Goal: Task Accomplishment & Management: Manage account settings

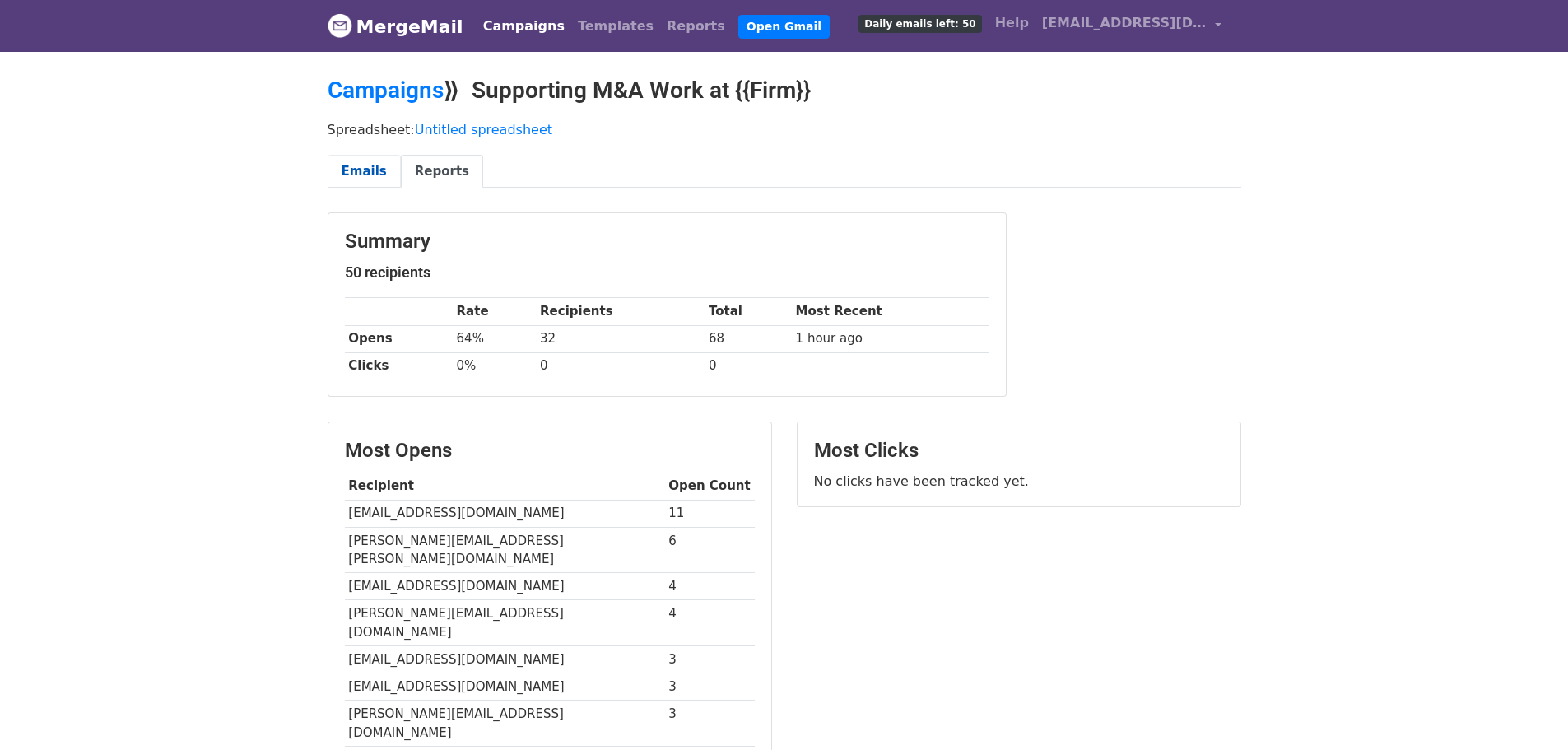
click at [375, 163] on link "Emails" at bounding box center [364, 171] width 73 height 33
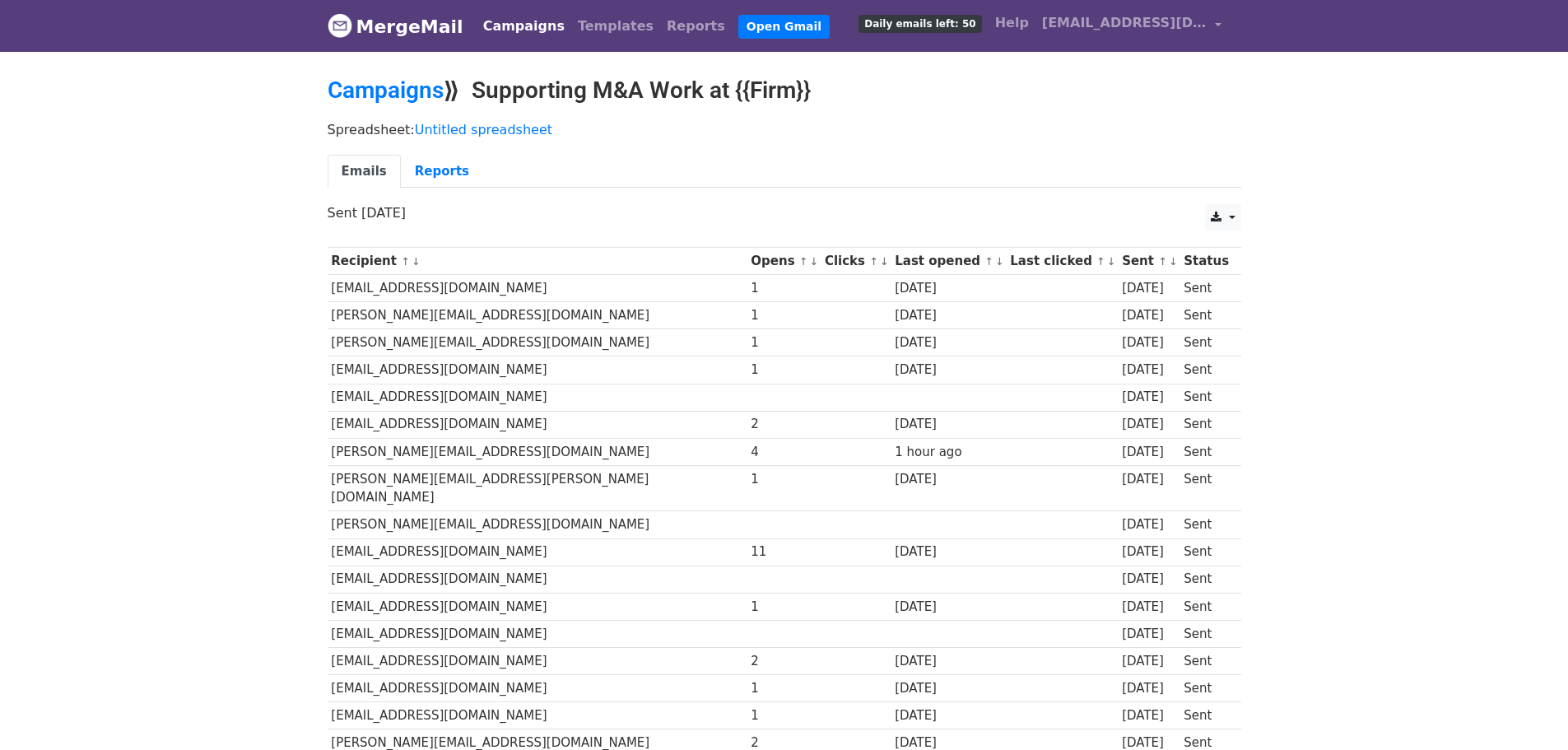
click at [413, 83] on link "Campaigns" at bounding box center [386, 90] width 116 height 28
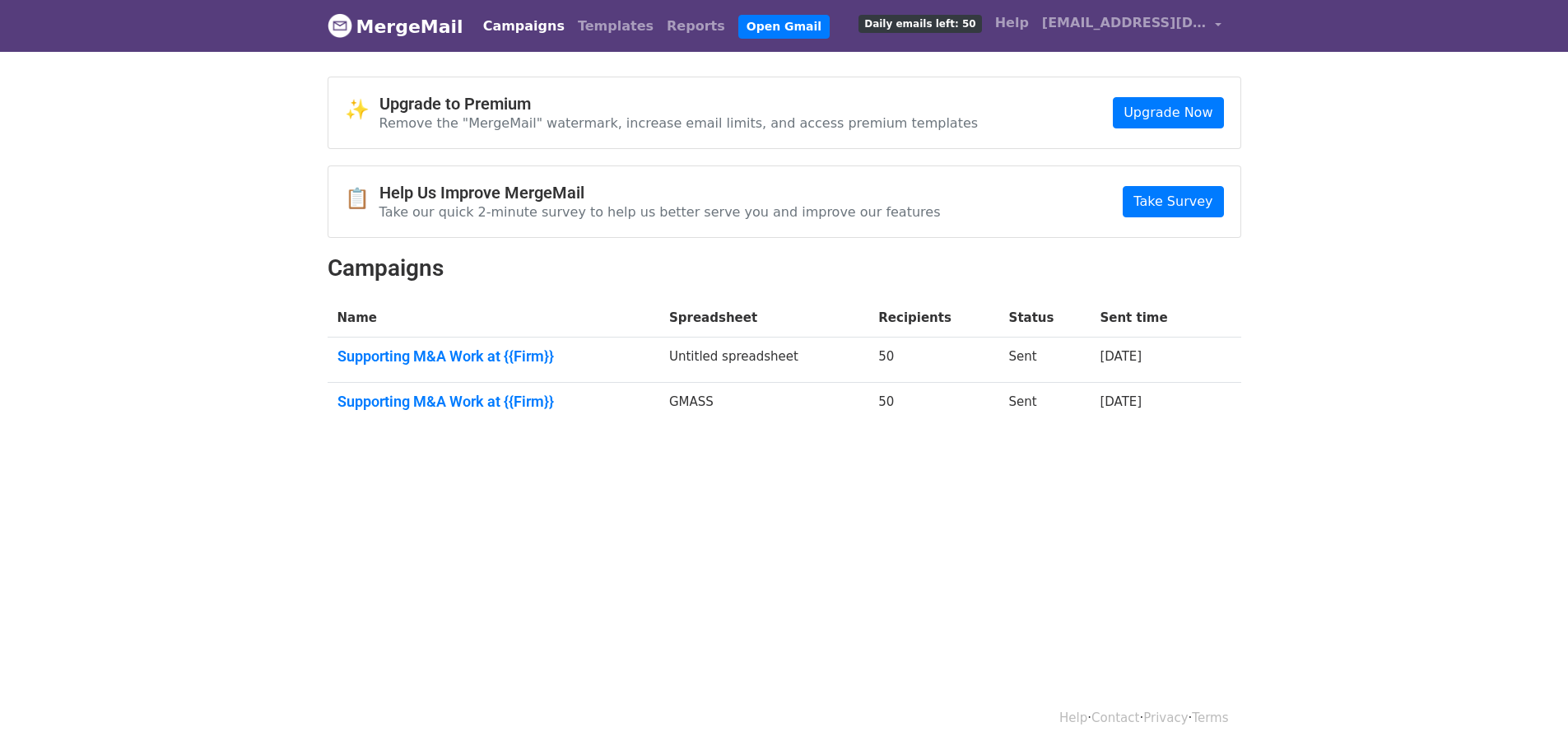
click at [530, 367] on td "Supporting M&A Work at {{Firm}}" at bounding box center [494, 360] width 332 height 46
click at [524, 360] on link "Supporting M&A Work at {{Firm}}" at bounding box center [494, 356] width 312 height 18
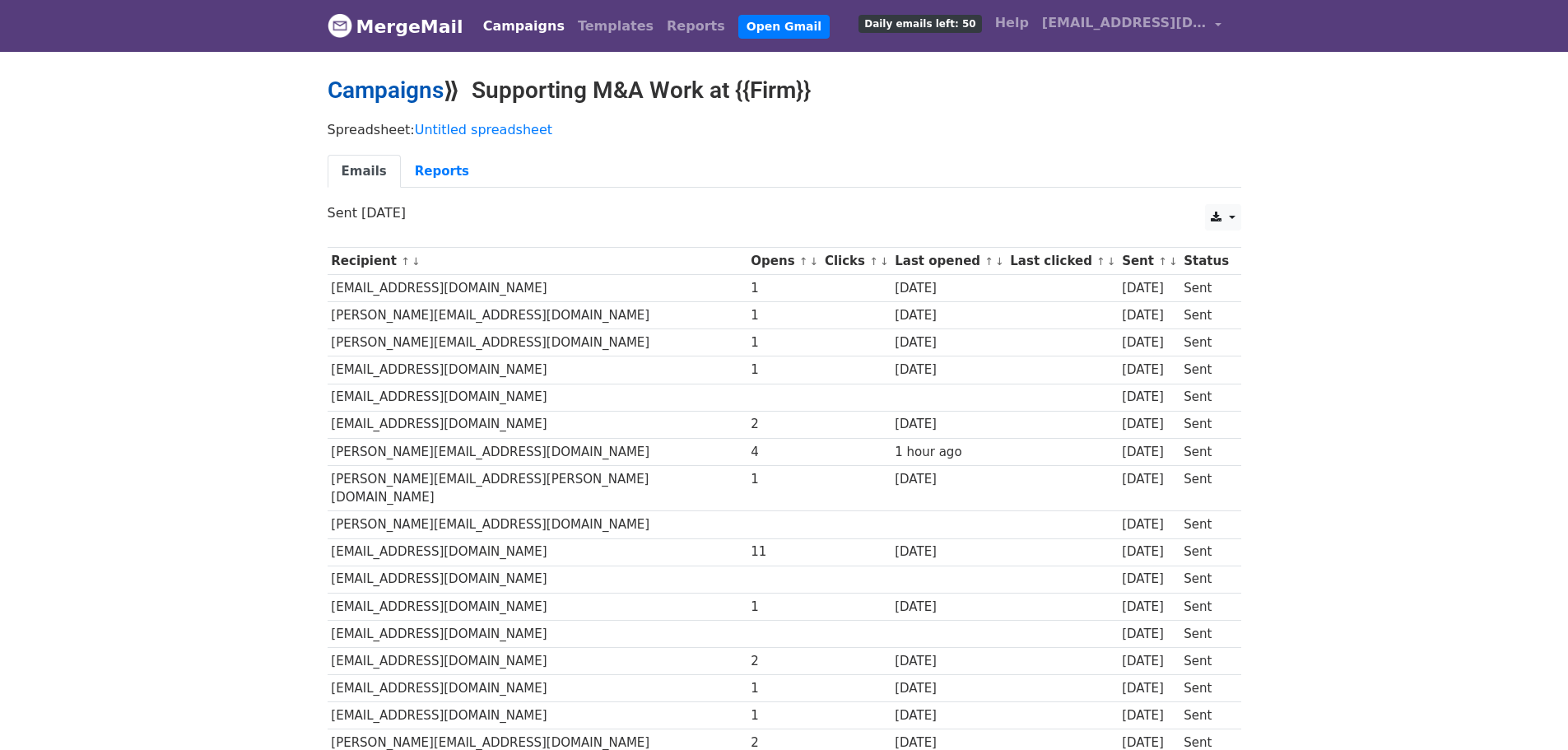
click at [383, 97] on link "Campaigns" at bounding box center [386, 90] width 116 height 28
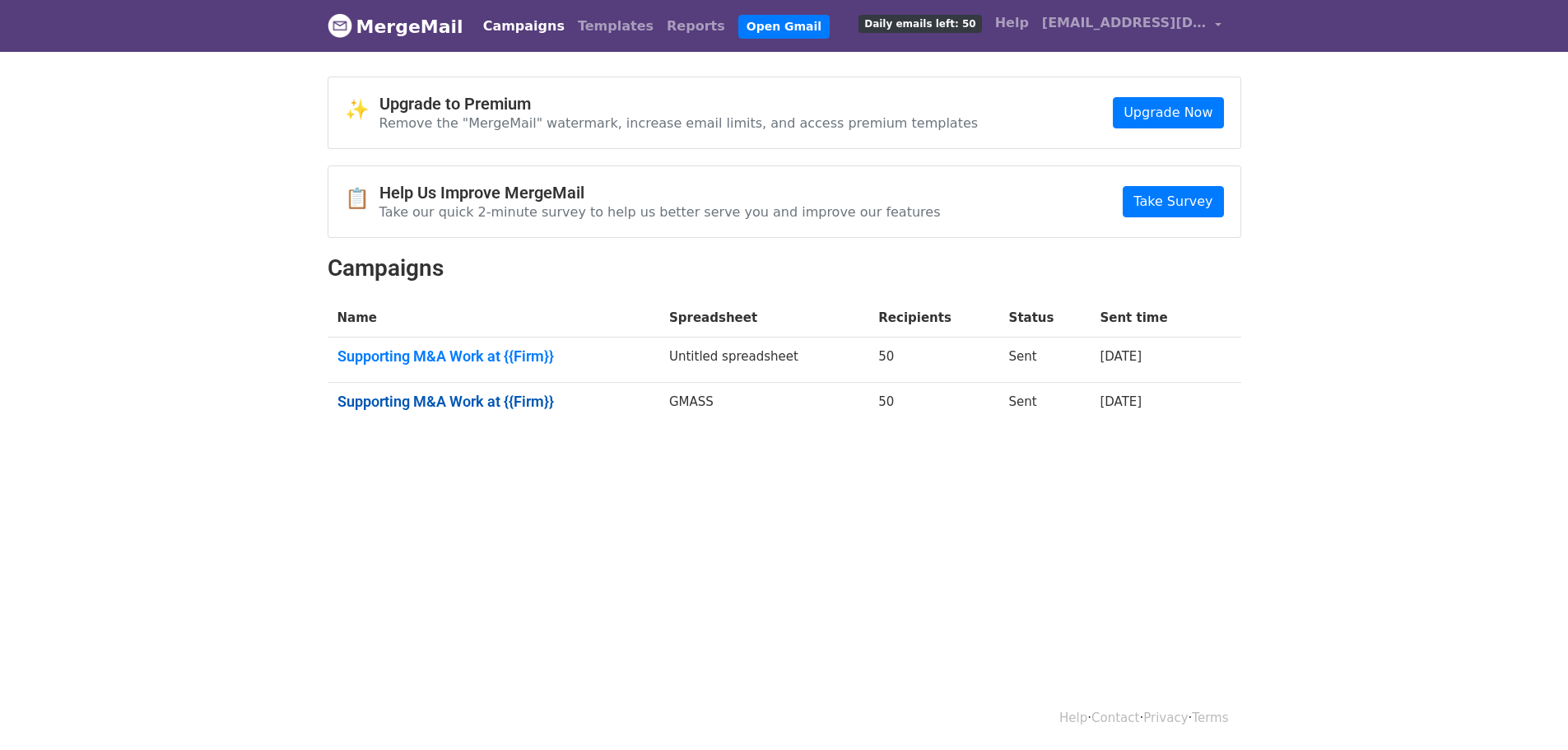
click at [500, 402] on link "Supporting M&A Work at {{Firm}}" at bounding box center [494, 401] width 312 height 18
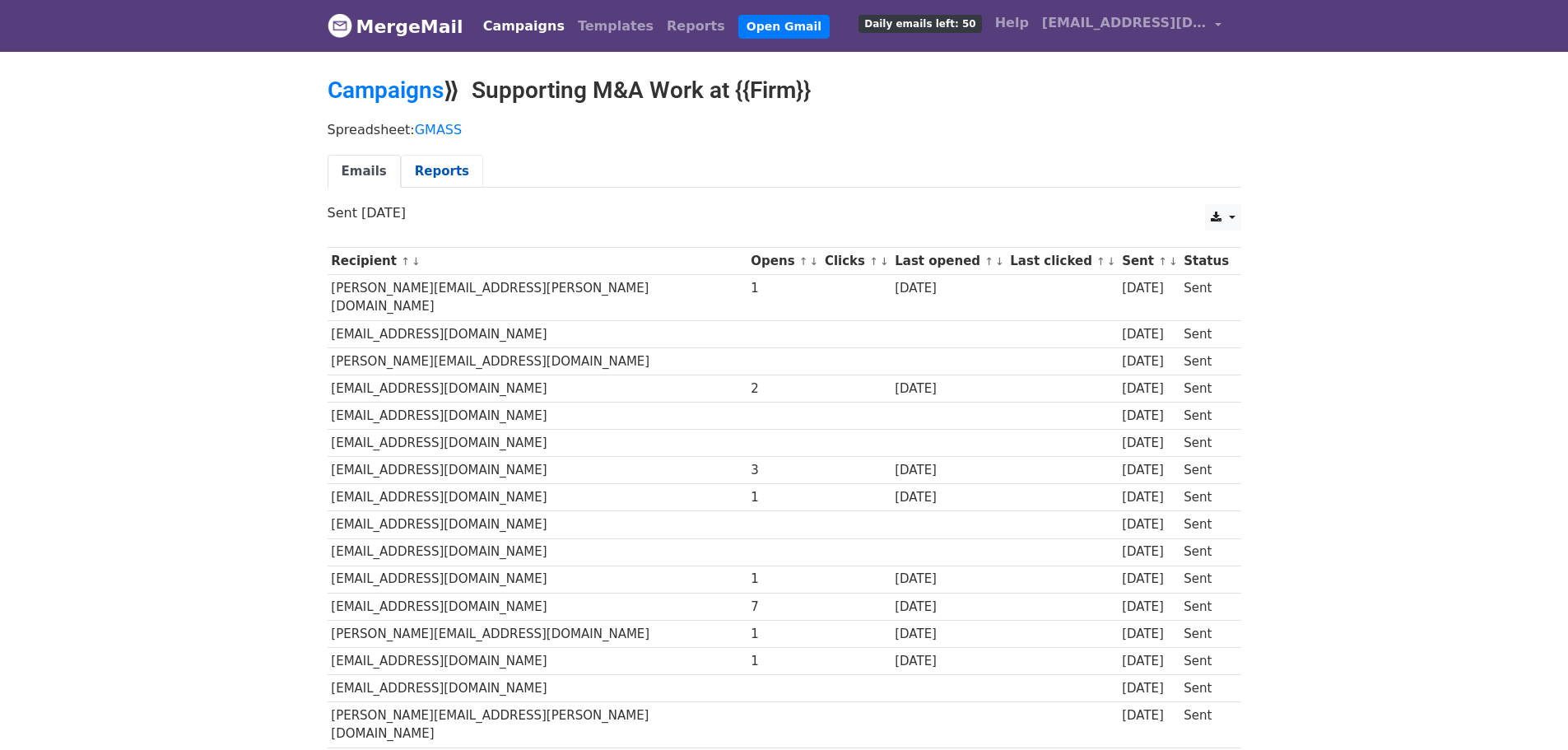
click at [401, 165] on link "Reports" at bounding box center [442, 171] width 83 height 33
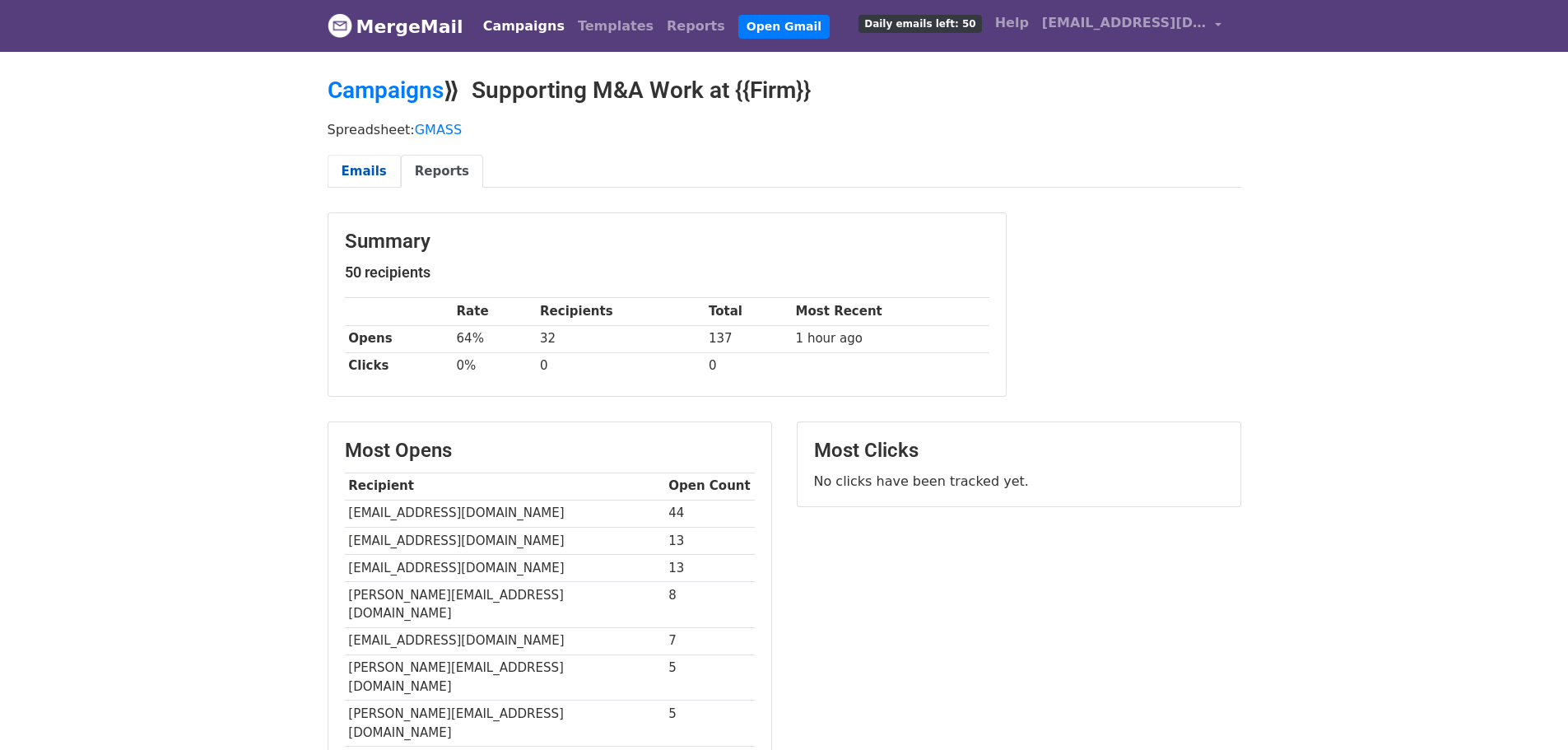
click at [360, 167] on link "Emails" at bounding box center [364, 171] width 73 height 33
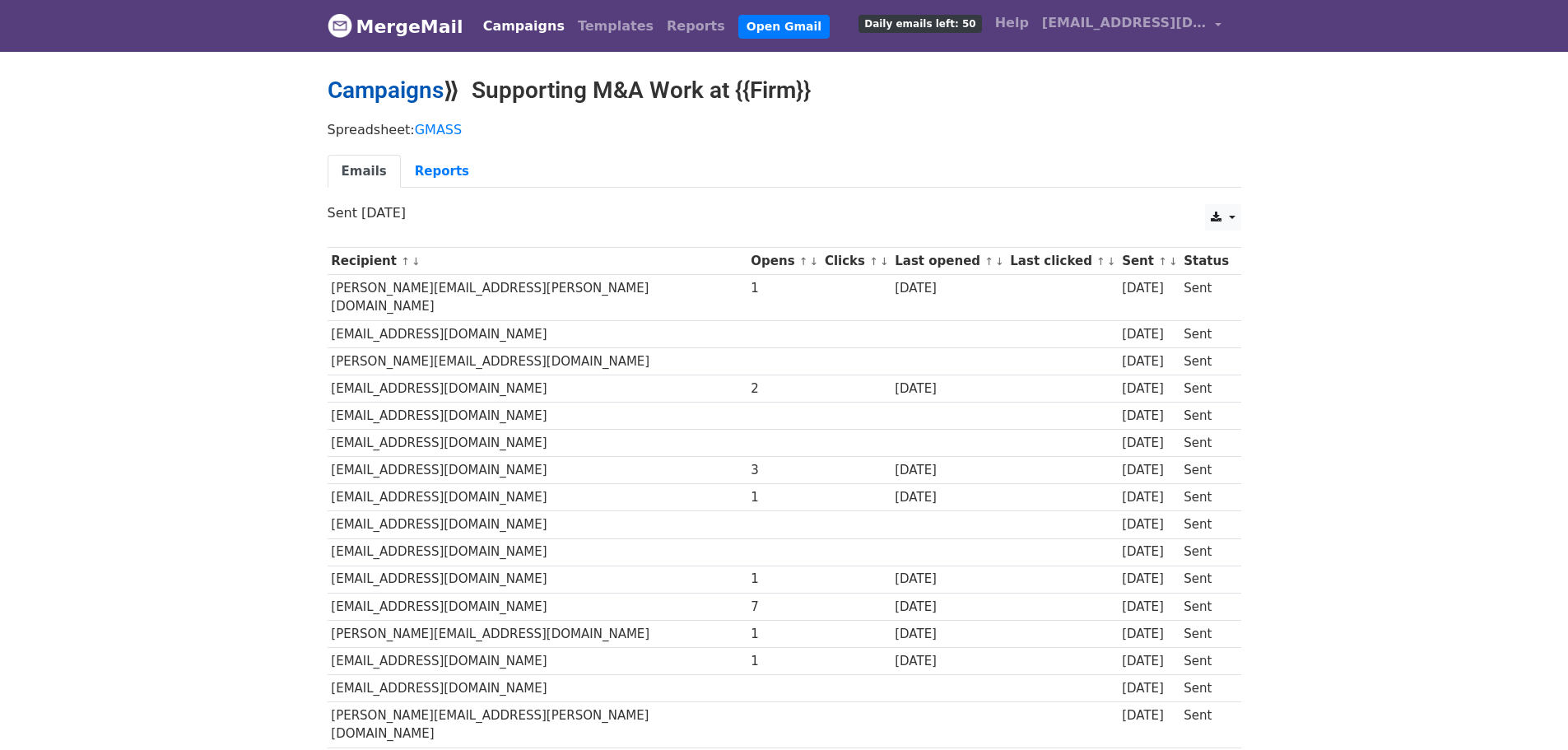
click at [396, 97] on link "Campaigns" at bounding box center [386, 90] width 116 height 28
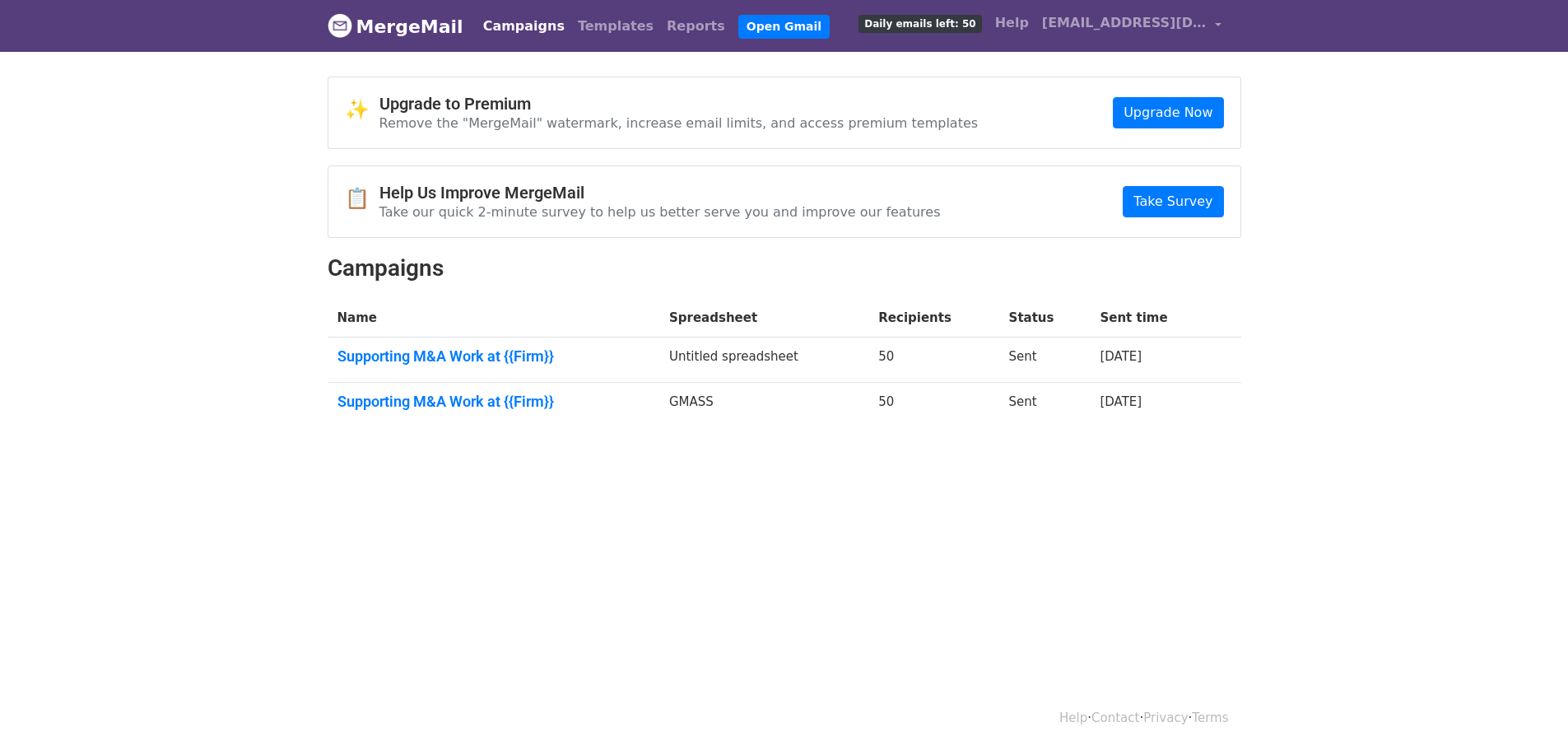
click at [924, 28] on span "Daily emails left: 50" at bounding box center [920, 24] width 123 height 18
